Goal: Use online tool/utility: Use online tool/utility

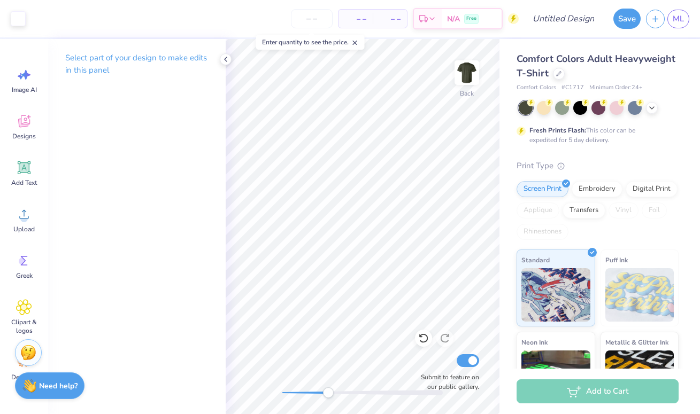
click at [329, 385] on div "Back Submit to feature on our public gallery." at bounding box center [363, 226] width 274 height 375
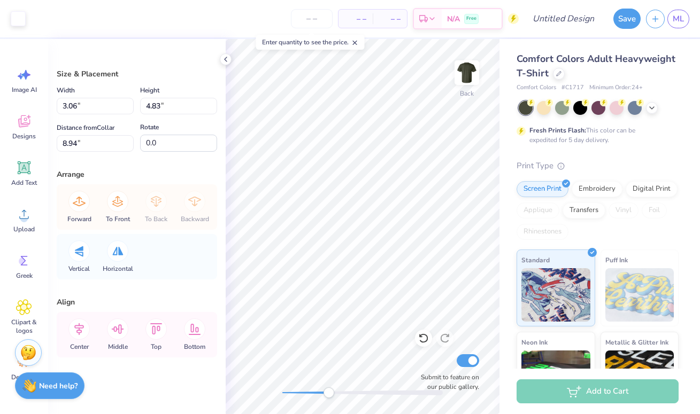
type input "3.06"
type input "4.83"
type input "8.94"
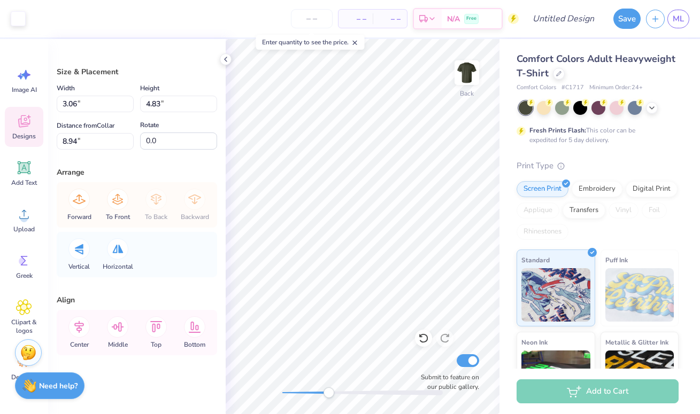
click at [19, 127] on icon at bounding box center [24, 121] width 12 height 12
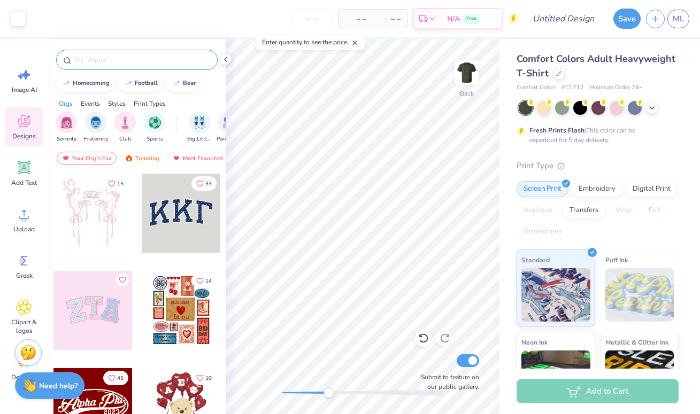
click at [115, 60] on input "text" at bounding box center [142, 60] width 137 height 11
type input "globe"
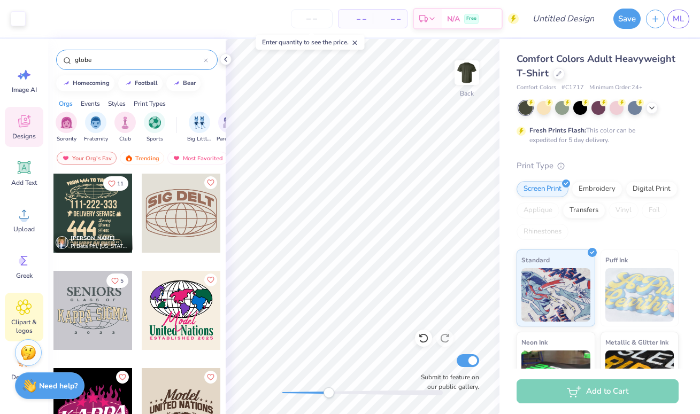
click at [15, 314] on div "Clipart & logos" at bounding box center [24, 317] width 38 height 49
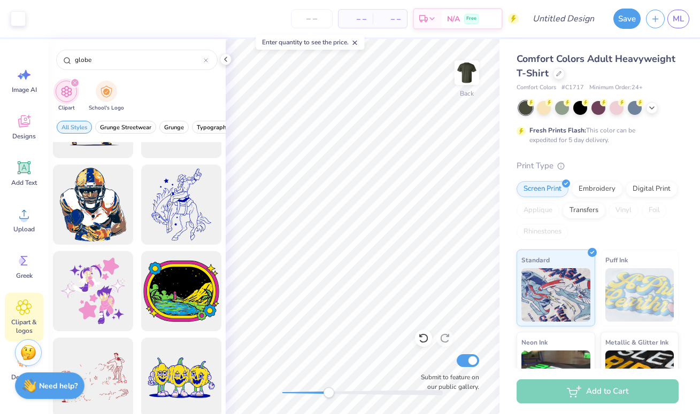
scroll to position [2239, 0]
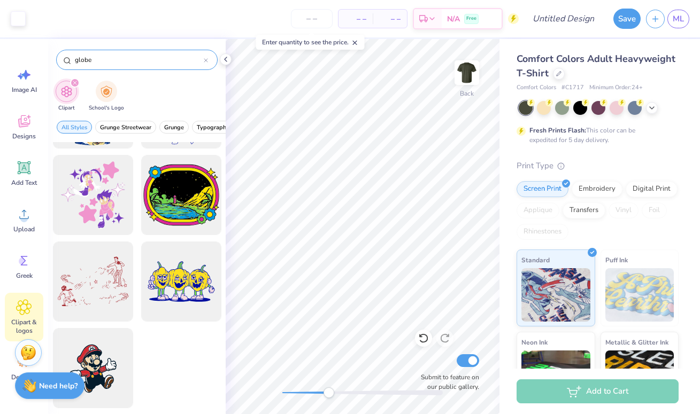
click at [113, 57] on input "globe" at bounding box center [139, 60] width 130 height 11
type input "world"
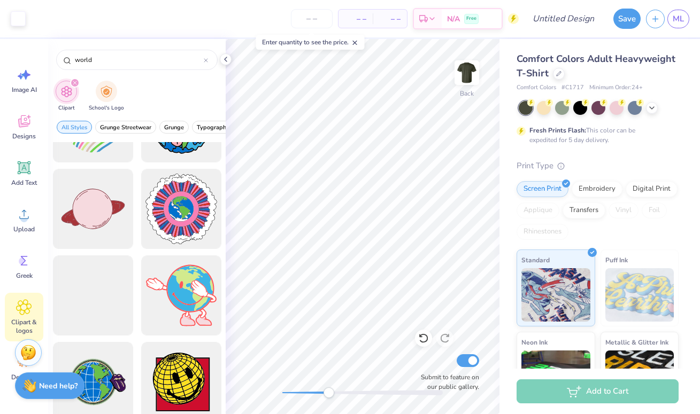
scroll to position [409, 0]
